Goal: Task Accomplishment & Management: Manage account settings

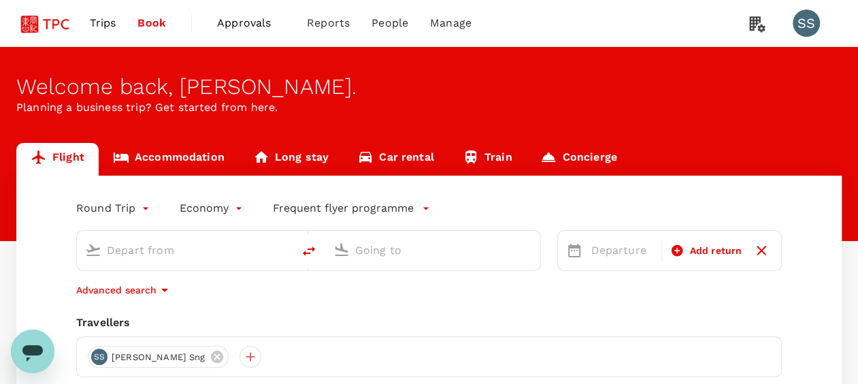
type input "roundtrip"
type input "Singapore Changi (SIN)"
type input "[GEOGRAPHIC_DATA], [GEOGRAPHIC_DATA] (any)"
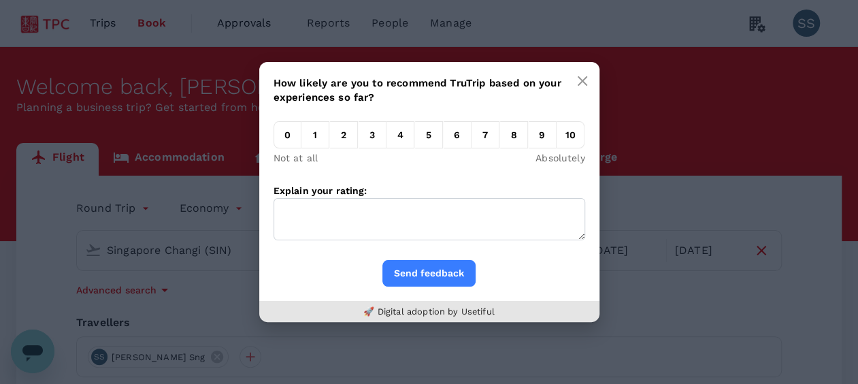
scroll to position [68, 0]
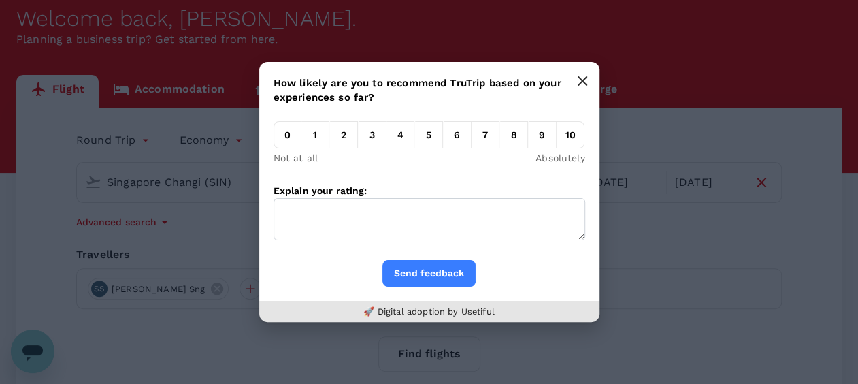
click at [581, 76] on icon "button" at bounding box center [582, 81] width 11 height 11
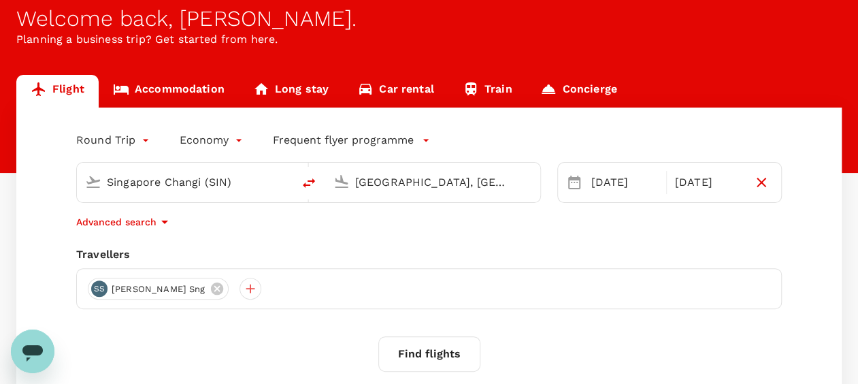
scroll to position [0, 0]
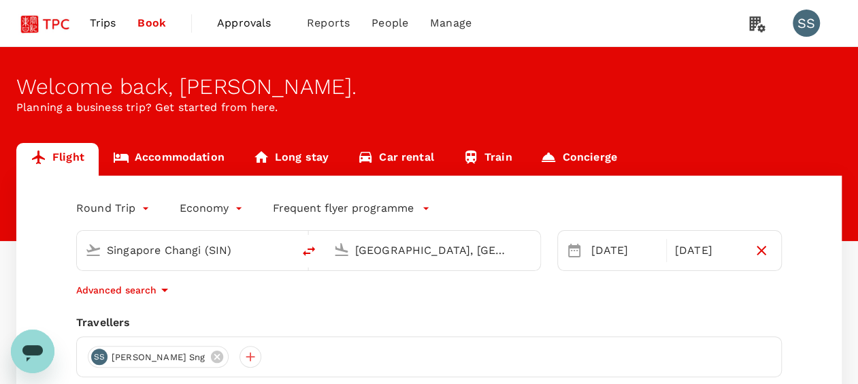
click at [255, 27] on span "Approvals" at bounding box center [251, 23] width 68 height 16
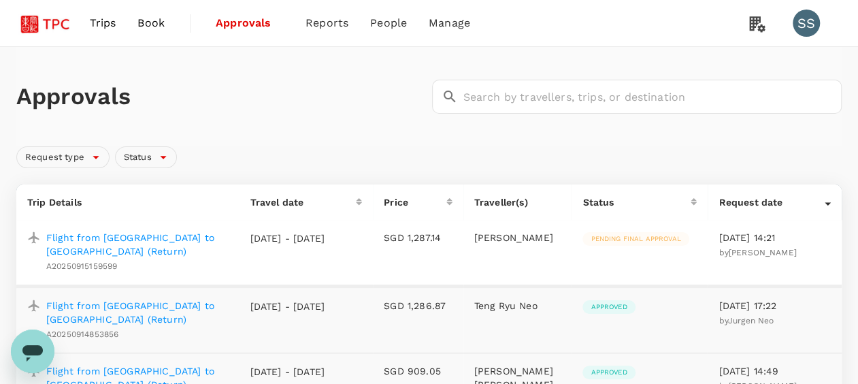
click at [639, 251] on td "Pending final approval" at bounding box center [640, 253] width 136 height 66
click at [161, 234] on p "Flight from [GEOGRAPHIC_DATA] to [GEOGRAPHIC_DATA] (Return)" at bounding box center [137, 244] width 182 height 27
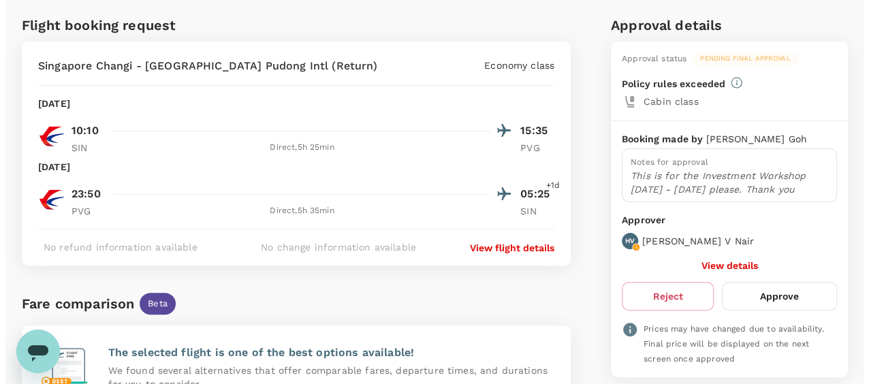
scroll to position [62, 0]
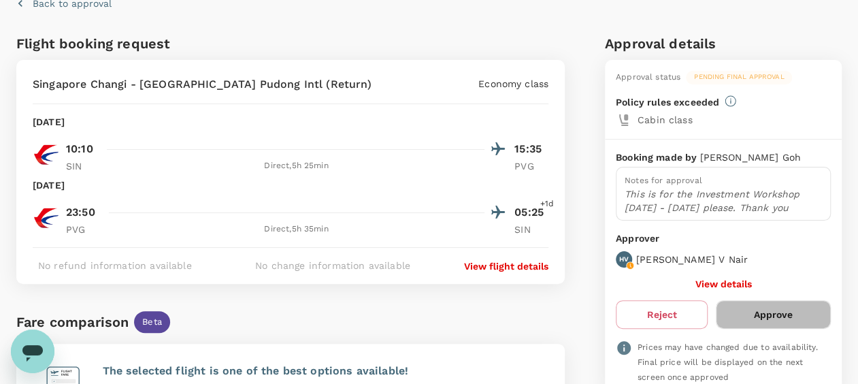
click at [782, 308] on button "Approve" at bounding box center [773, 314] width 115 height 29
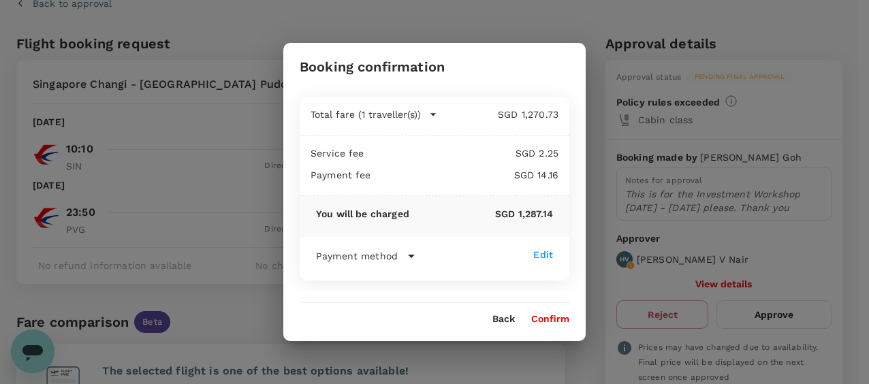
click at [413, 256] on icon at bounding box center [411, 256] width 7 height 3
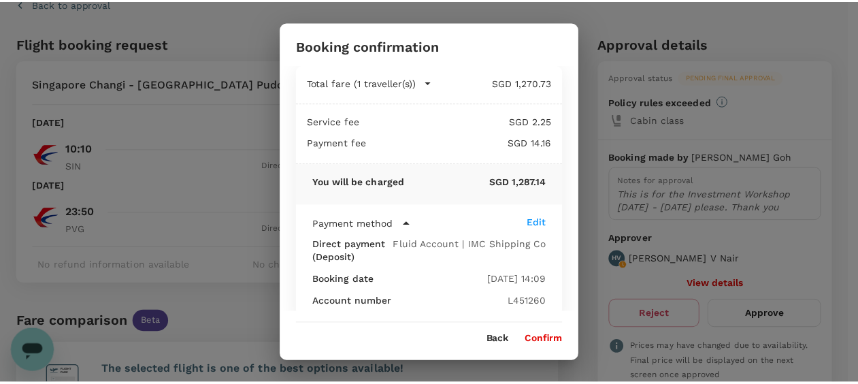
scroll to position [0, 0]
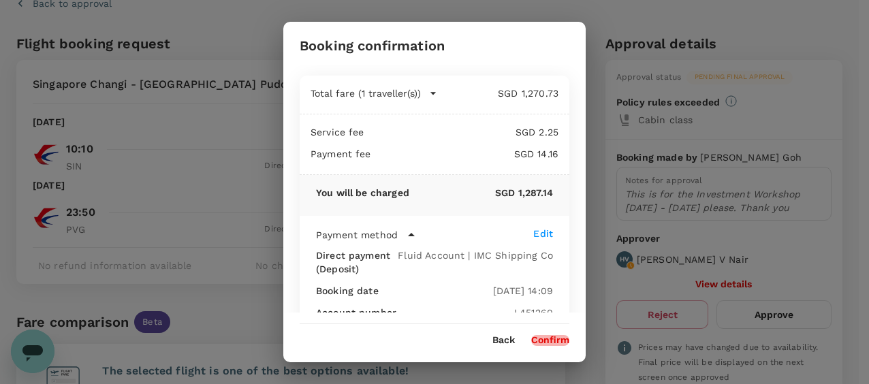
click at [547, 338] on button "Confirm" at bounding box center [550, 340] width 38 height 11
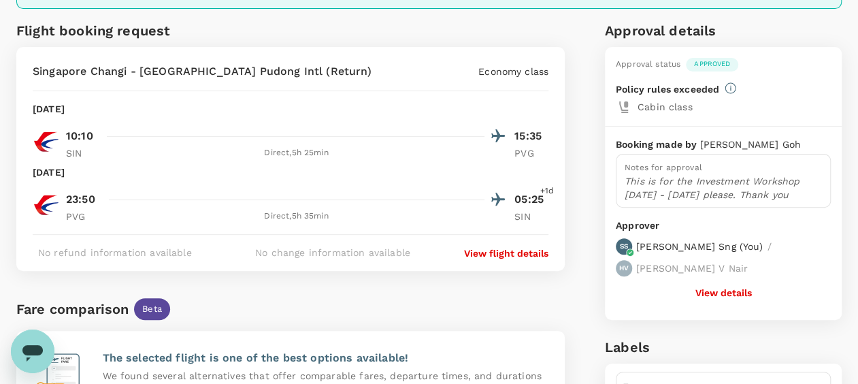
scroll to position [65, 0]
